Goal: Task Accomplishment & Management: Manage account settings

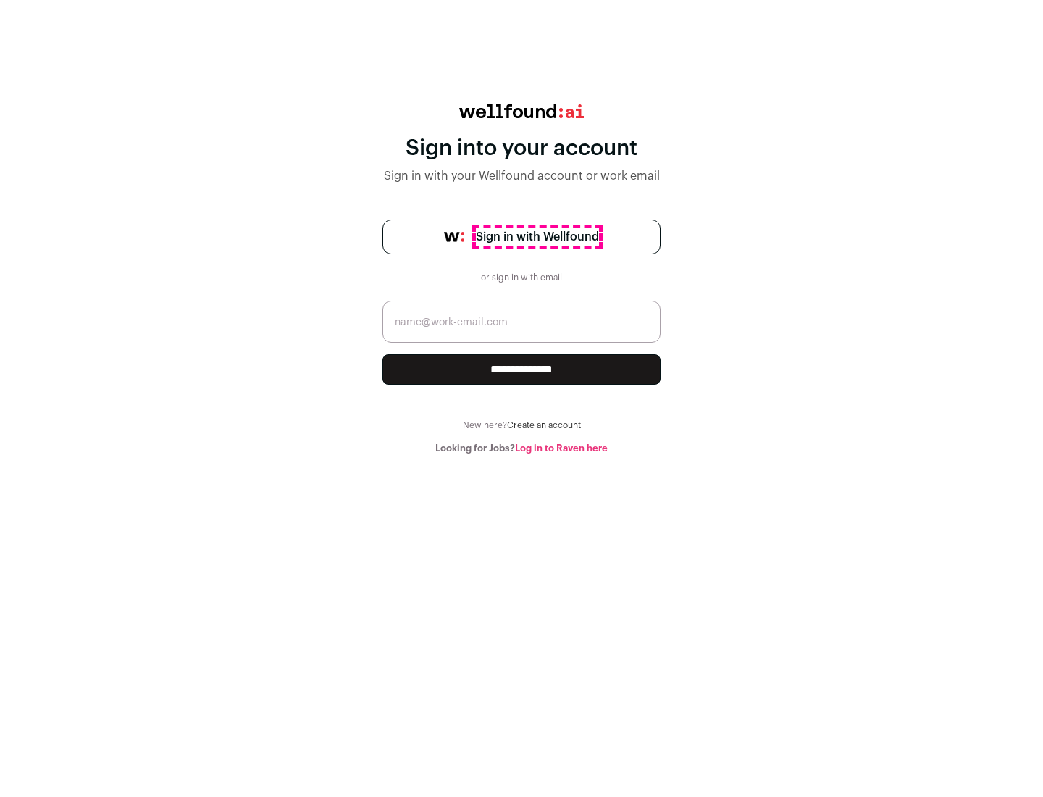
click at [537, 237] on span "Sign in with Wellfound" at bounding box center [537, 236] width 123 height 17
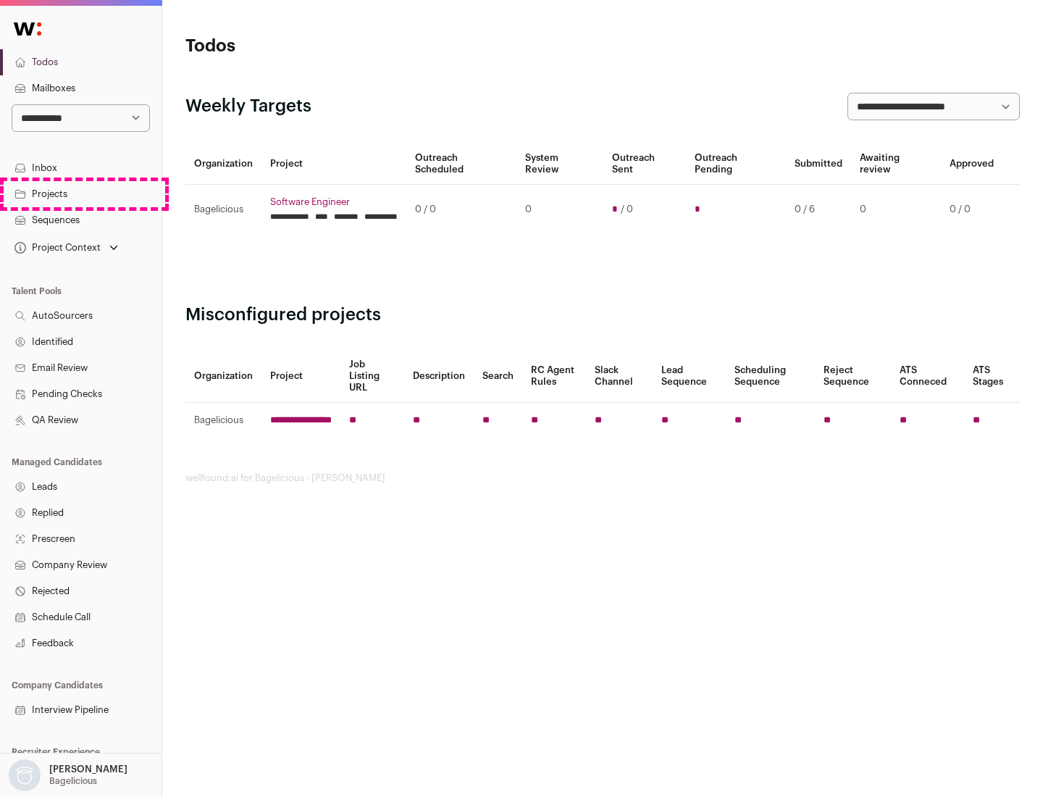
click at [80, 193] on link "Projects" at bounding box center [81, 194] width 162 height 26
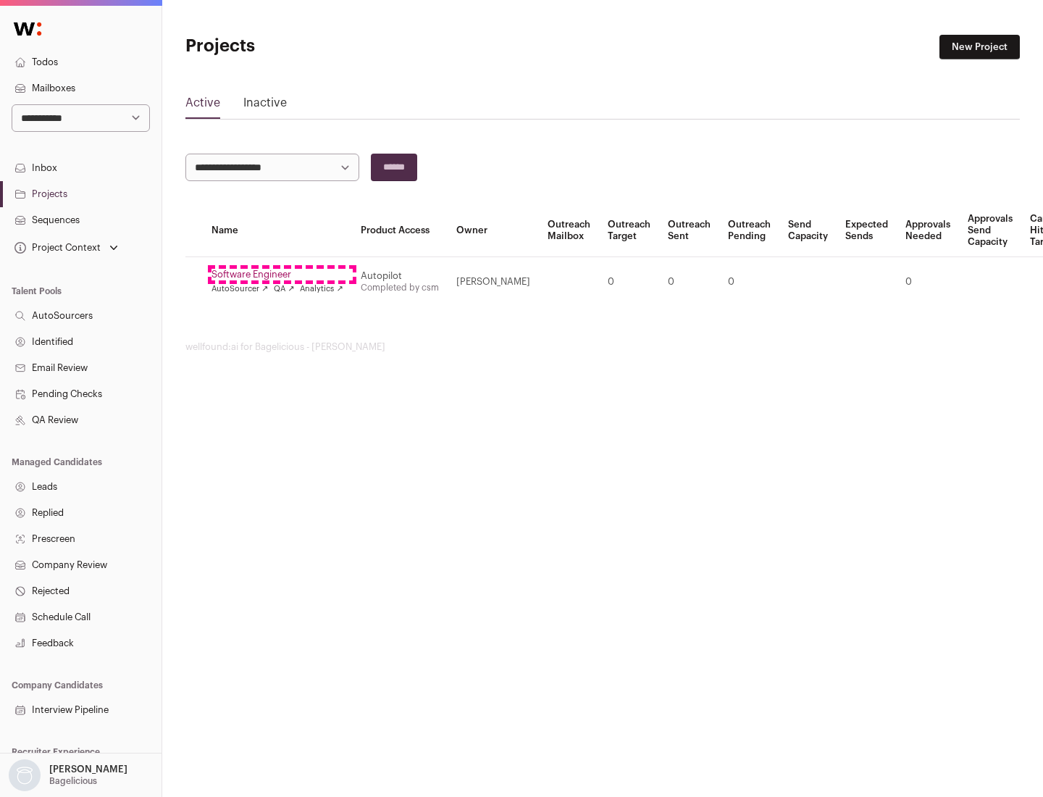
click at [282, 274] on link "Software Engineer" at bounding box center [277, 275] width 132 height 12
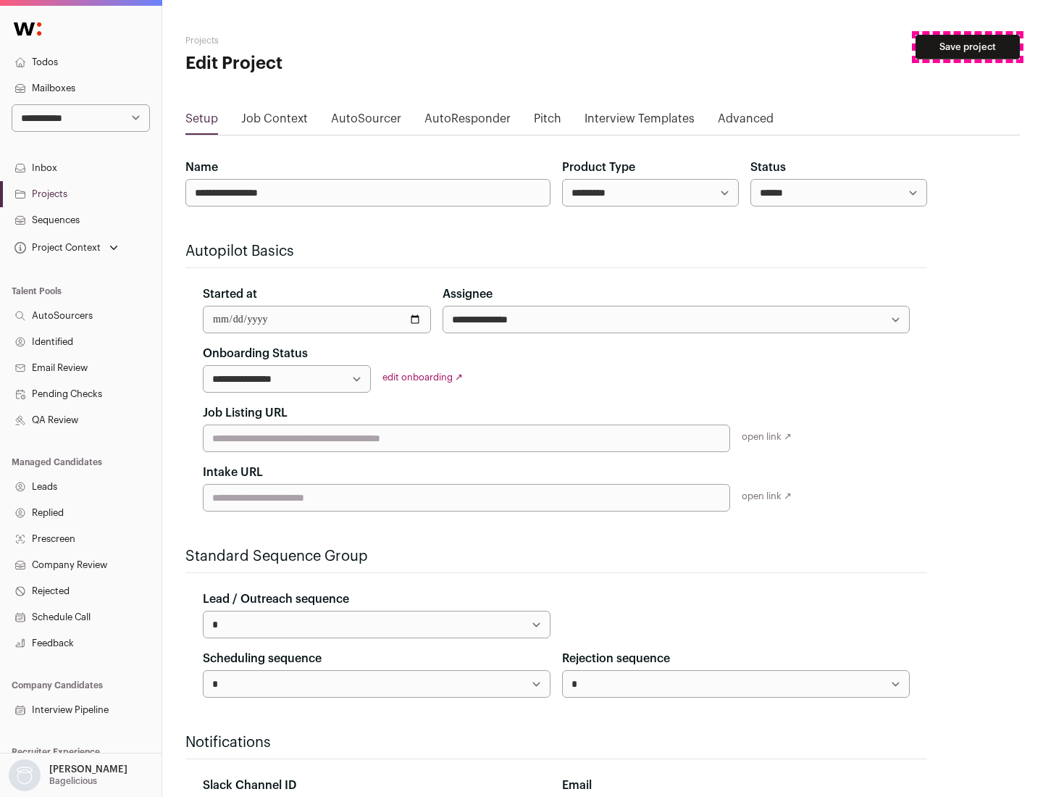
click at [968, 47] on button "Save project" at bounding box center [967, 47] width 104 height 25
